Goal: Information Seeking & Learning: Learn about a topic

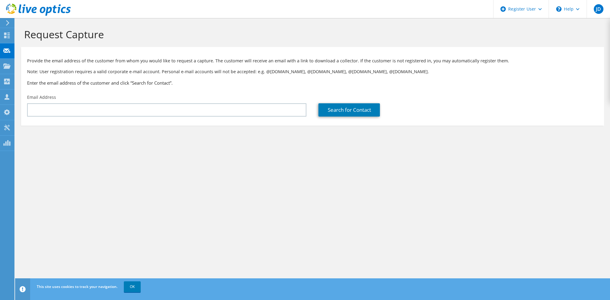
click at [8, 23] on icon at bounding box center [7, 22] width 5 height 5
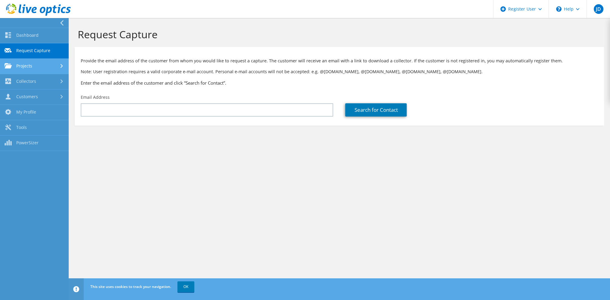
click at [31, 67] on link "Projects" at bounding box center [34, 66] width 69 height 15
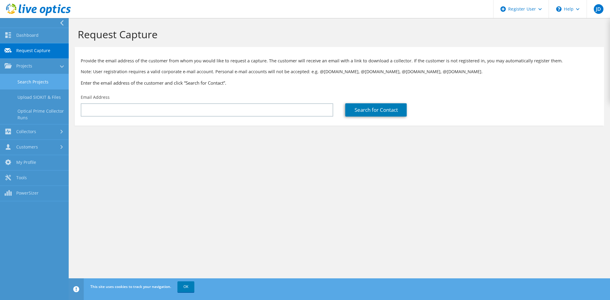
click at [33, 84] on link "Search Projects" at bounding box center [34, 81] width 69 height 15
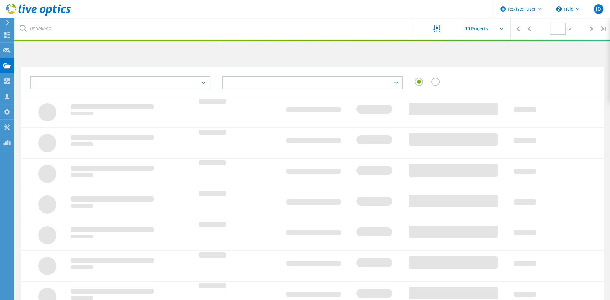
type input "1"
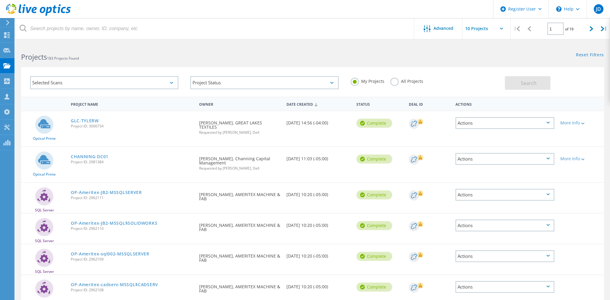
click at [390, 83] on div "All Projects" at bounding box center [406, 82] width 33 height 9
click at [393, 83] on label "All Projects" at bounding box center [406, 81] width 33 height 6
click at [0, 0] on input "All Projects" at bounding box center [0, 0] width 0 height 0
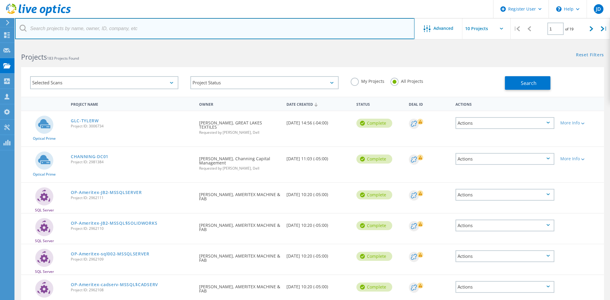
click at [68, 32] on input "text" at bounding box center [214, 28] width 399 height 21
type input "[PERSON_NAME][EMAIL_ADDRESS][DOMAIN_NAME]"
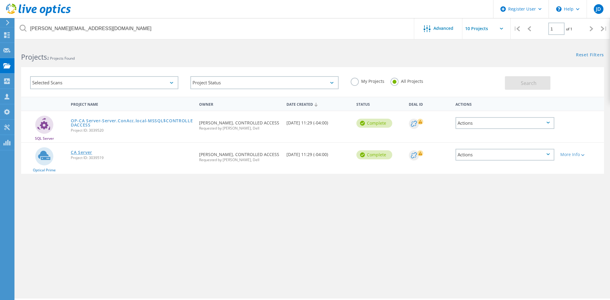
click at [89, 150] on link "CA Server" at bounding box center [81, 152] width 21 height 4
click at [86, 156] on span "Project ID: 3039519" at bounding box center [132, 158] width 122 height 4
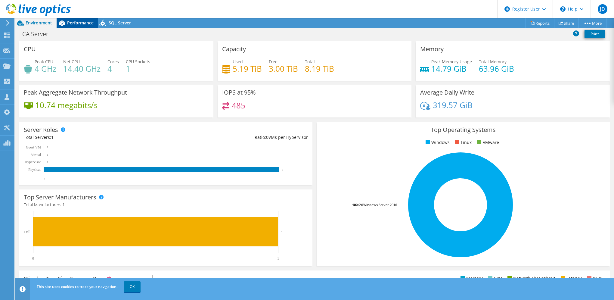
click at [83, 22] on span "Performance" at bounding box center [80, 23] width 27 height 6
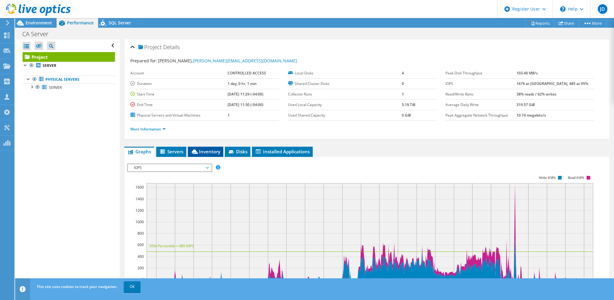
click at [197, 151] on icon at bounding box center [195, 151] width 6 height 5
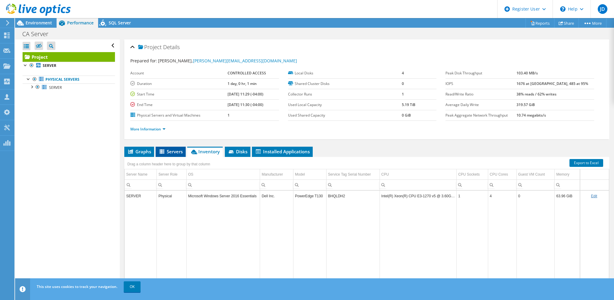
click at [168, 152] on span "Servers" at bounding box center [171, 152] width 24 height 6
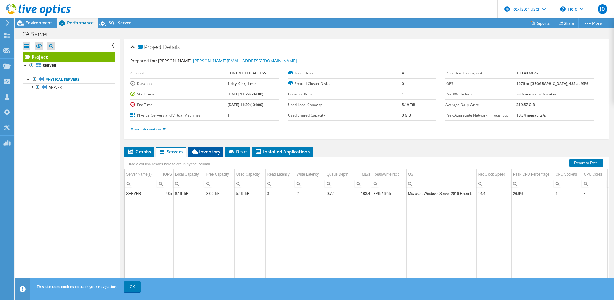
click at [201, 150] on span "Inventory" at bounding box center [206, 152] width 30 height 6
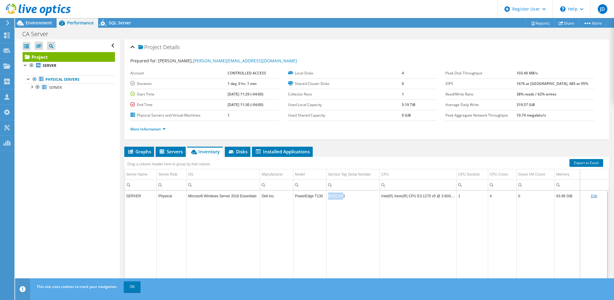
drag, startPoint x: 340, startPoint y: 195, endPoint x: 326, endPoint y: 195, distance: 14.2
click at [327, 195] on td "BHQLDH2" at bounding box center [353, 196] width 53 height 11
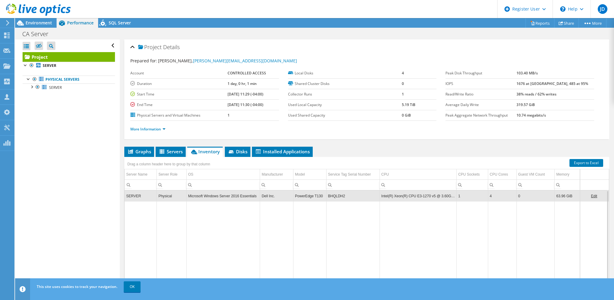
drag, startPoint x: 326, startPoint y: 195, endPoint x: 345, endPoint y: 197, distance: 18.5
click at [345, 197] on td "BHQLDH2" at bounding box center [353, 196] width 53 height 11
click at [48, 23] on span "Environment" at bounding box center [39, 23] width 27 height 6
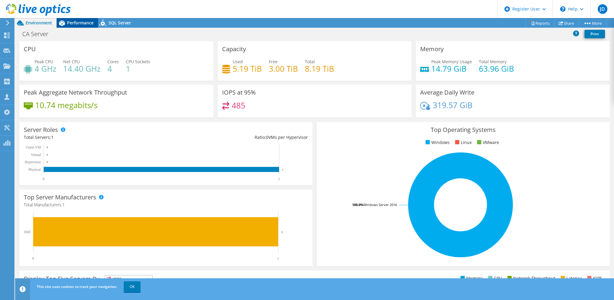
click at [81, 20] on span "Performance" at bounding box center [80, 23] width 27 height 6
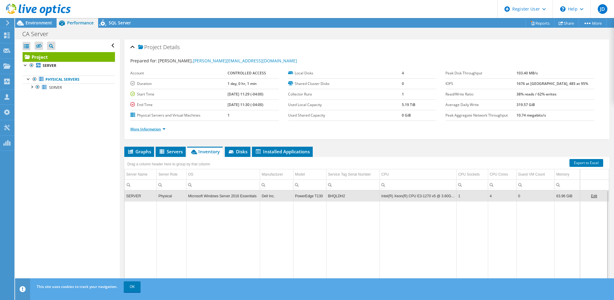
click at [142, 129] on link "More Information" at bounding box center [147, 129] width 35 height 5
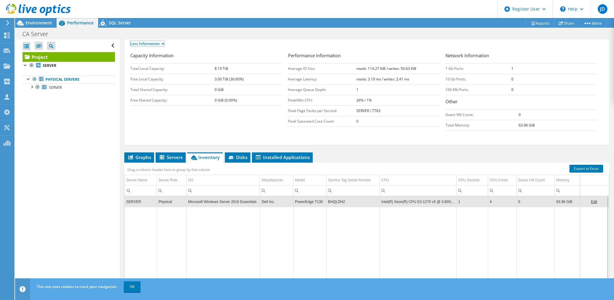
scroll to position [79, 0]
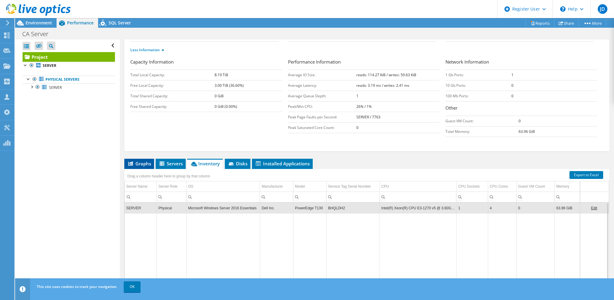
click at [138, 163] on span "Graphs" at bounding box center [139, 164] width 24 height 6
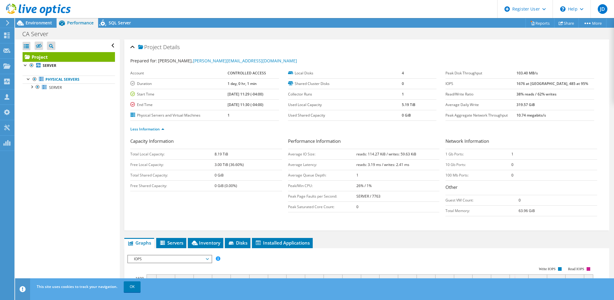
scroll to position [0, 0]
click at [119, 20] on span "SQL Server" at bounding box center [120, 23] width 22 height 6
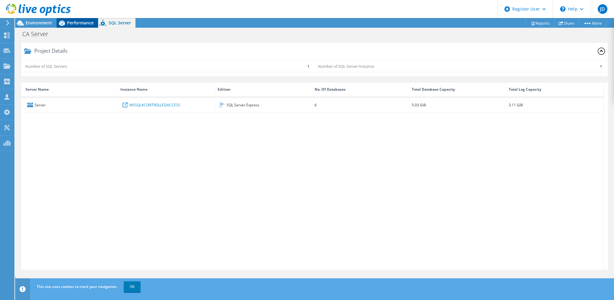
click at [75, 25] on span "Performance" at bounding box center [80, 23] width 27 height 6
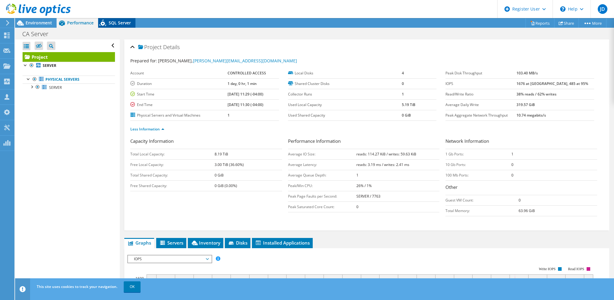
click at [114, 23] on span "SQL Server" at bounding box center [120, 23] width 22 height 6
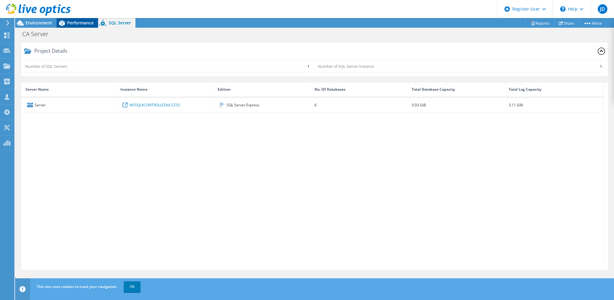
click at [76, 19] on div "Performance" at bounding box center [78, 23] width 42 height 10
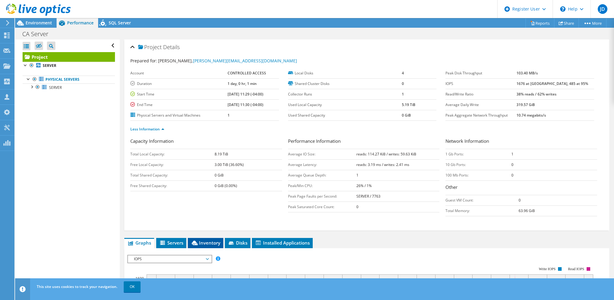
click at [195, 241] on icon at bounding box center [195, 243] width 6 height 5
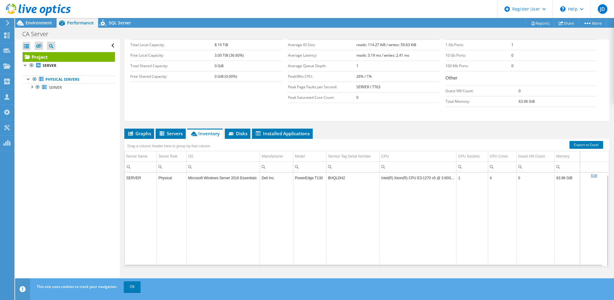
scroll to position [2, 0]
drag, startPoint x: 345, startPoint y: 174, endPoint x: 326, endPoint y: 174, distance: 18.4
click at [327, 174] on td "BHQLDH2" at bounding box center [353, 175] width 53 height 11
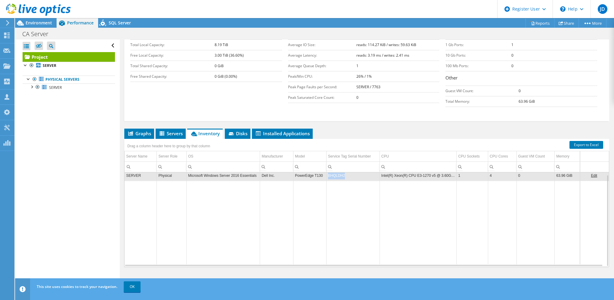
copy td "BHQLDH2"
